Goal: Information Seeking & Learning: Check status

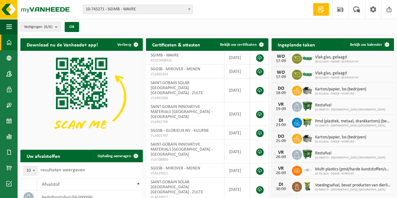
click at [165, 11] on span "10-745271 - SGIMB - WAVRE" at bounding box center [137, 9] width 109 height 9
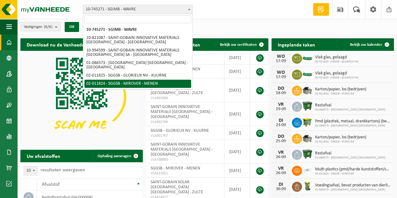
select select "2325"
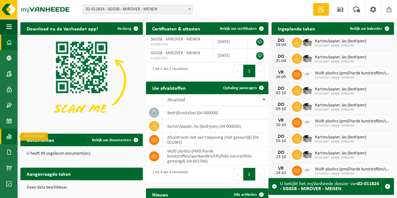
click at [12, 137] on link "Rapportage" at bounding box center [8, 137] width 17 height 16
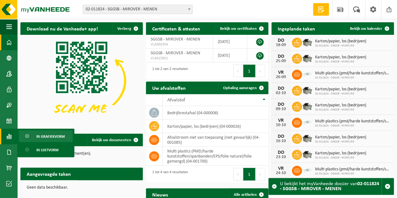
click at [46, 134] on span "In grafiekvorm" at bounding box center [50, 137] width 28 height 12
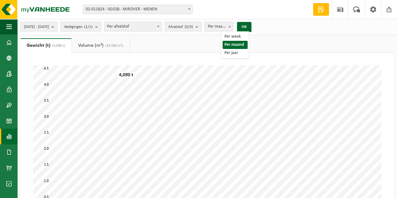
click at [233, 27] on span "Per maand" at bounding box center [219, 26] width 28 height 9
select select "3"
click at [148, 27] on span "Per afvalstof" at bounding box center [133, 26] width 57 height 9
click at [252, 28] on button "OK" at bounding box center [244, 27] width 14 height 10
click at [232, 29] on span "Per jaar" at bounding box center [219, 26] width 28 height 9
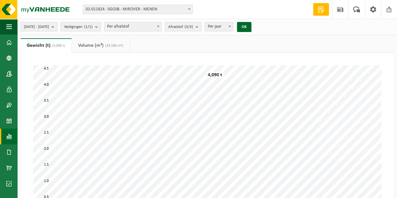
click at [286, 47] on ul "Gewicht (t) (4,090 t) Volume (m³) (33,500 m³)" at bounding box center [207, 45] width 374 height 14
click at [115, 44] on span "(33,500 m³)" at bounding box center [114, 46] width 20 height 4
click at [193, 25] on count "(3/3)" at bounding box center [189, 27] width 8 height 4
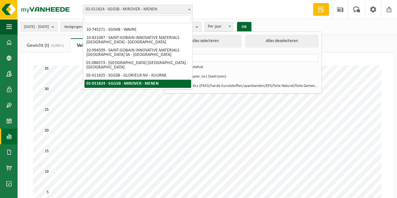
click at [148, 9] on span "02-011824 - SGGSB - MIROVER - MENEN" at bounding box center [137, 9] width 109 height 9
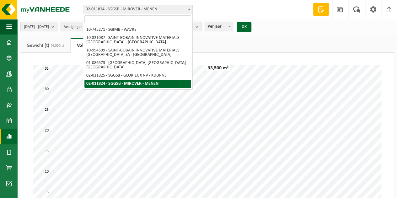
click at [326, 45] on ul "Gewicht (t) (4,090 t) Volume (m³) (33,500 m³)" at bounding box center [207, 45] width 374 height 14
click at [106, 13] on span "02-011824 - SGGSB - MIROVER - MENEN" at bounding box center [137, 9] width 109 height 9
click at [211, 10] on div "Vestiging: 10-745271 - SGIMB - WAVRE 10-821087 - SAINT-GOBAIN INNOVATIVE MATERI…" at bounding box center [198, 9] width 397 height 19
